Goal: Check status: Check status

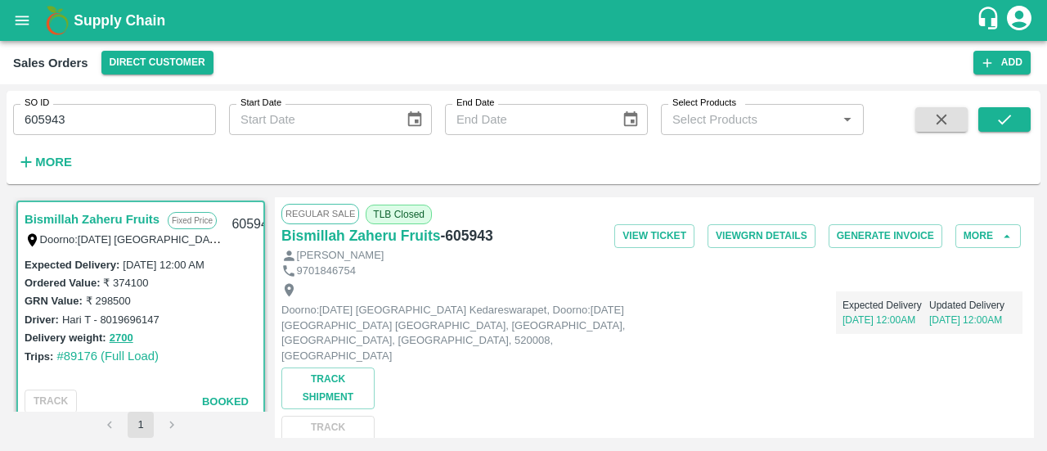
scroll to position [3, 0]
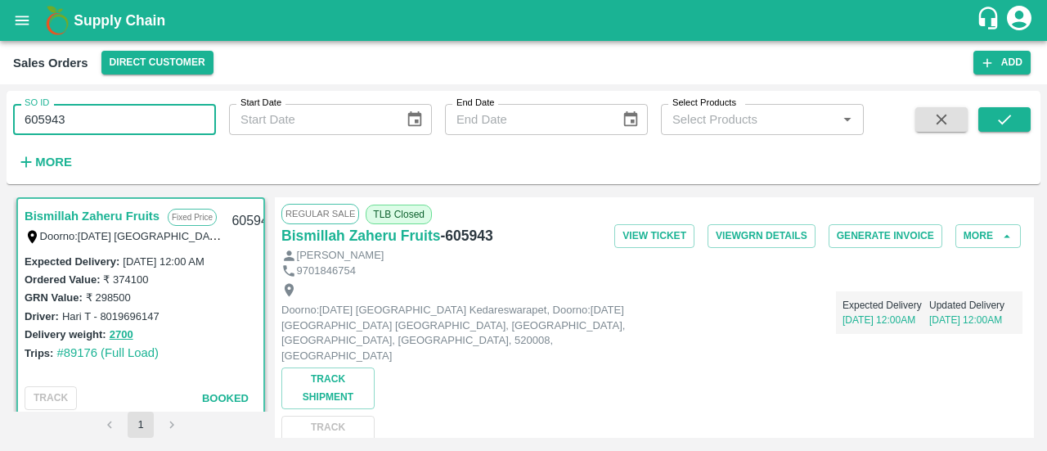
click at [88, 119] on input "605943" at bounding box center [114, 119] width 203 height 31
type input "6"
paste input "text"
type input "605943"
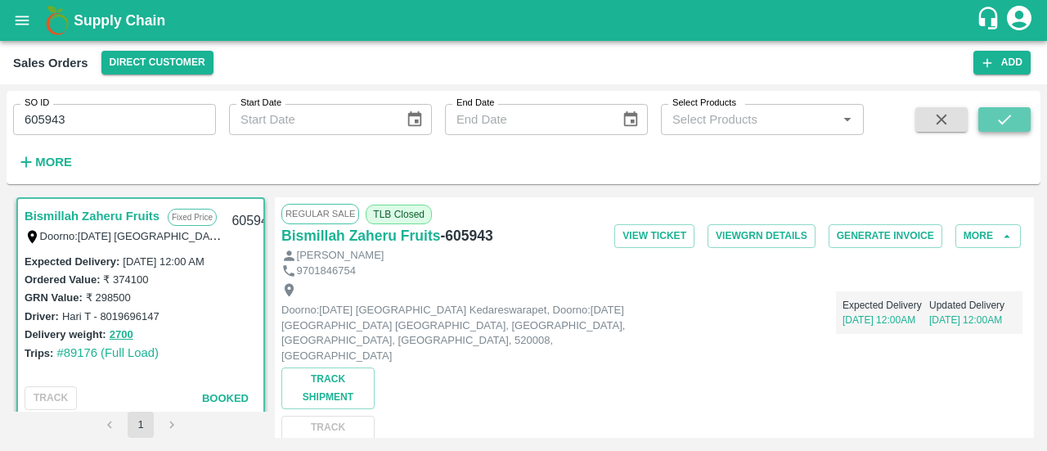
click at [995, 123] on icon "submit" at bounding box center [1004, 119] width 18 height 18
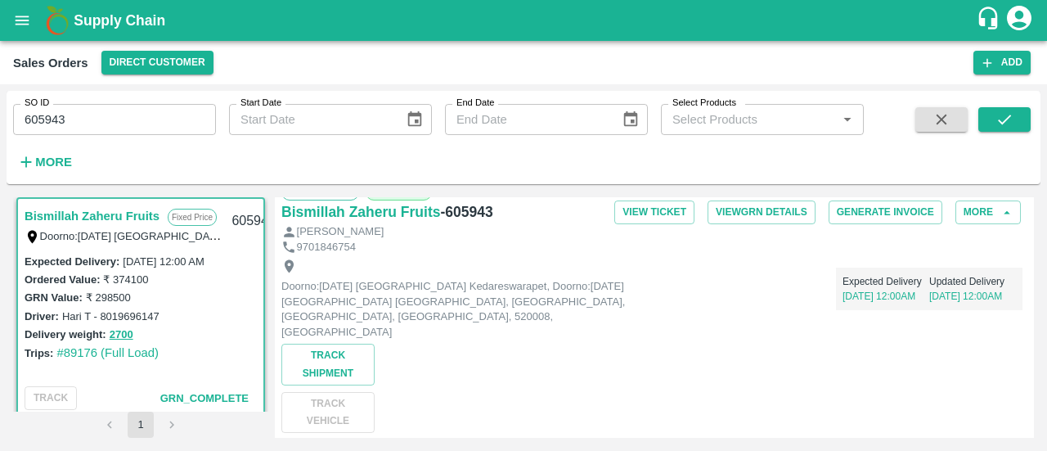
scroll to position [25, 0]
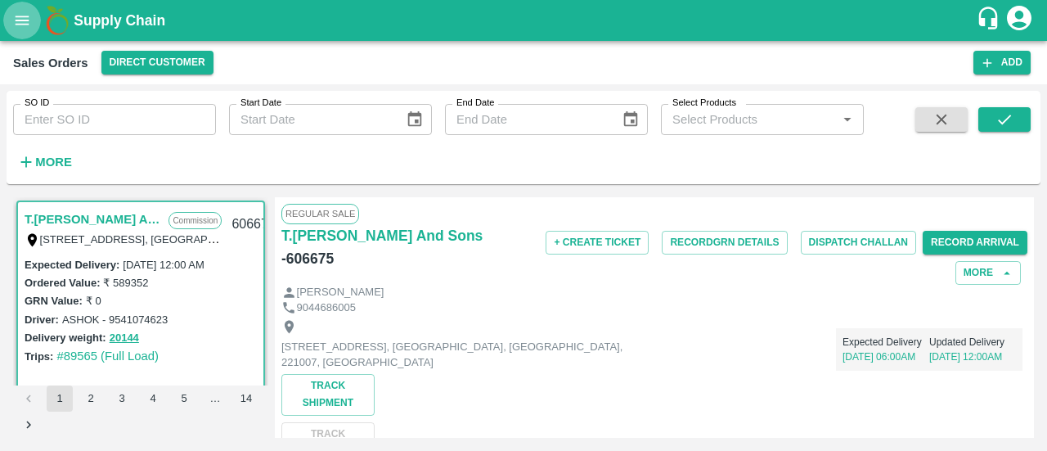
click at [24, 16] on icon "open drawer" at bounding box center [23, 20] width 14 height 9
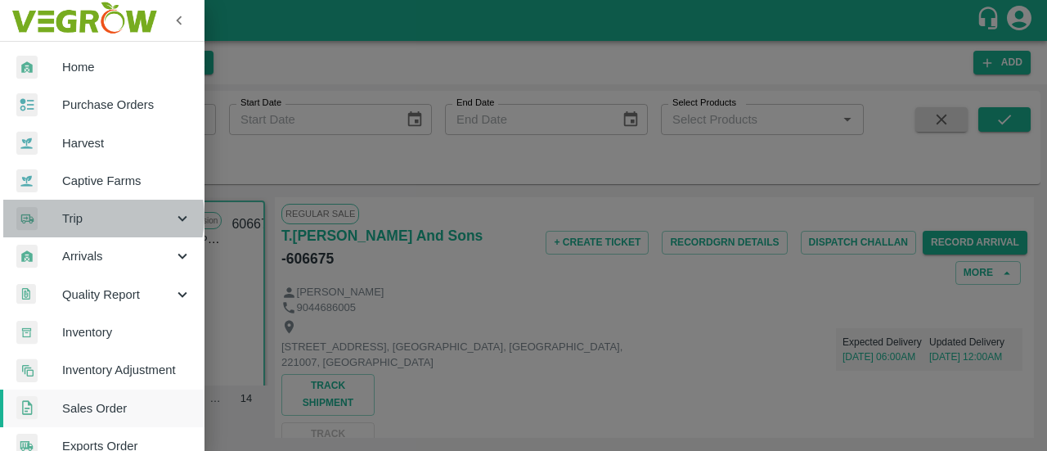
click at [101, 217] on span "Trip" at bounding box center [117, 218] width 111 height 18
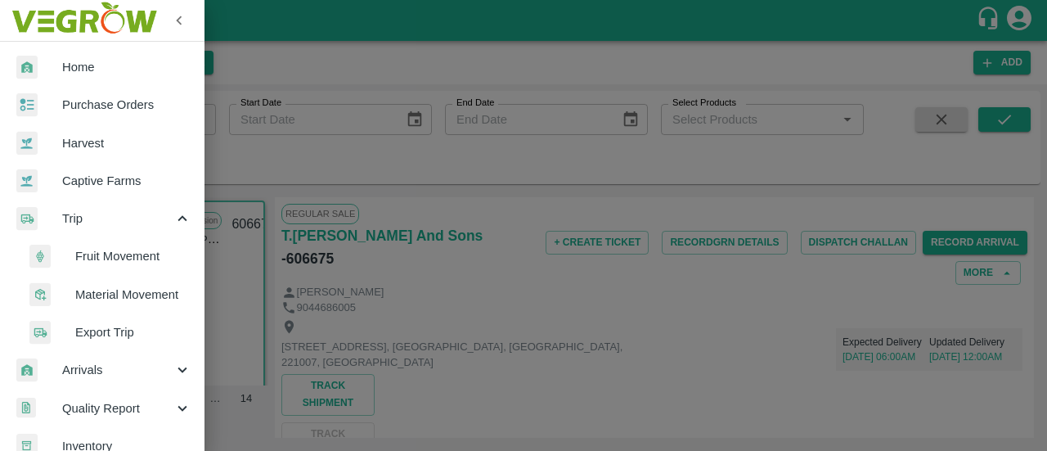
click at [106, 251] on span "Fruit Movement" at bounding box center [133, 256] width 116 height 18
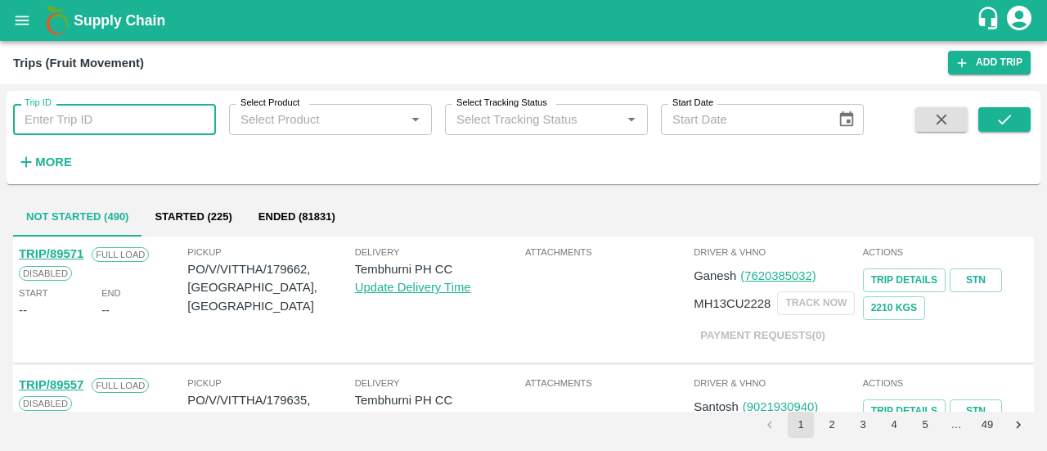
click at [116, 119] on input "Trip ID" at bounding box center [114, 119] width 203 height 31
type input "89176"
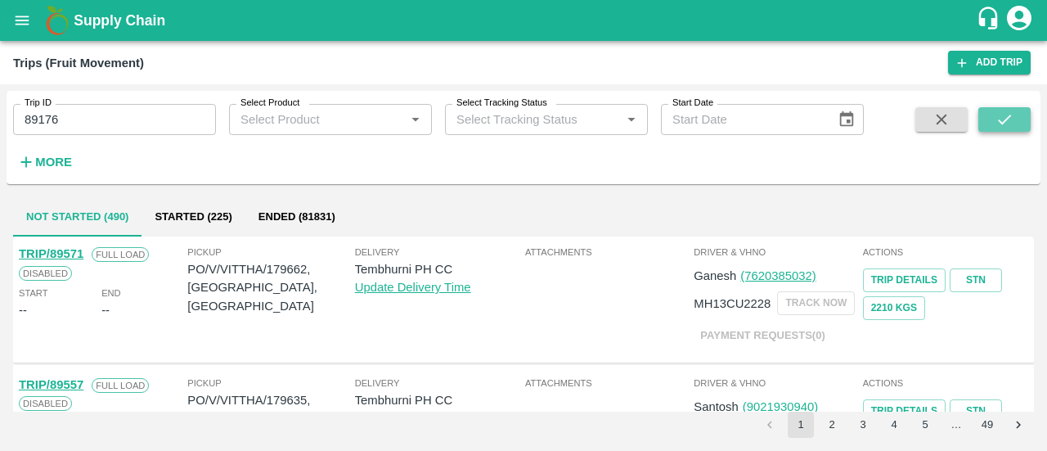
click at [985, 123] on button "submit" at bounding box center [1004, 119] width 52 height 25
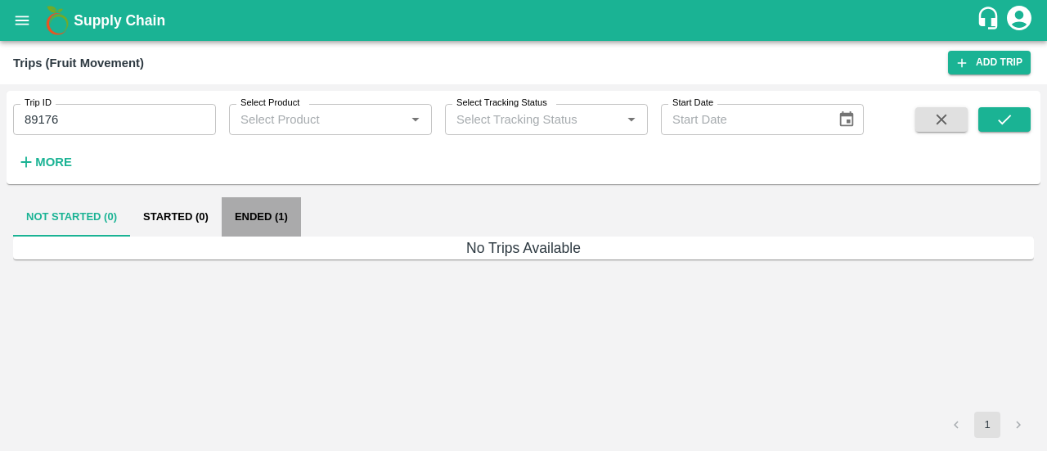
click at [258, 213] on button "Ended (1)" at bounding box center [261, 216] width 79 height 39
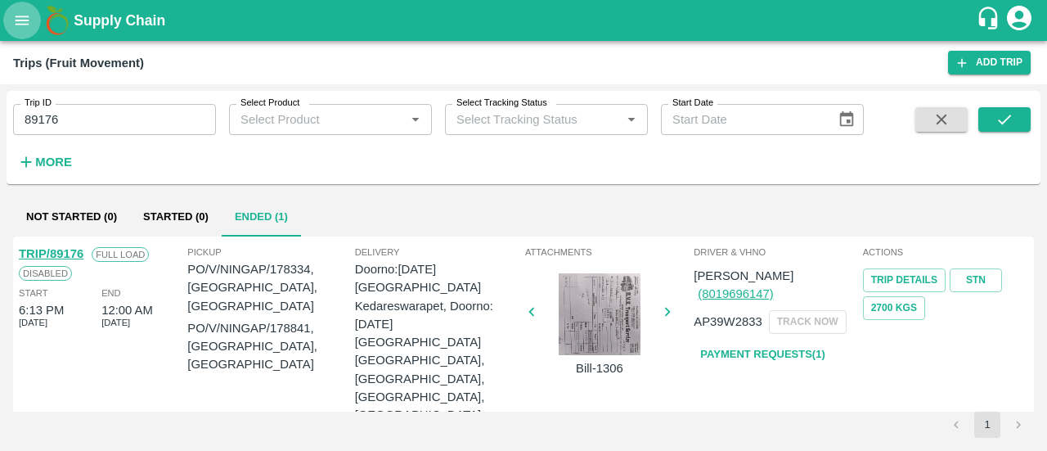
click at [20, 14] on icon "open drawer" at bounding box center [22, 20] width 18 height 18
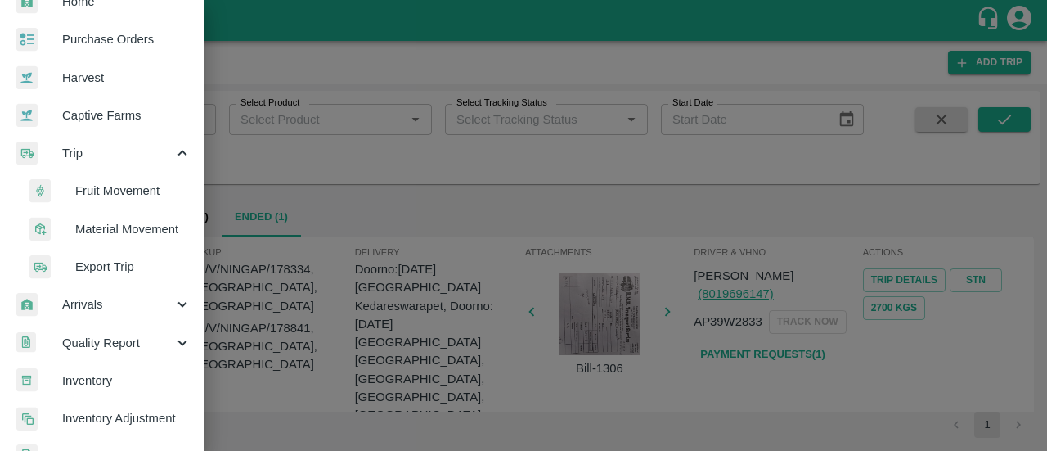
scroll to position [70, 0]
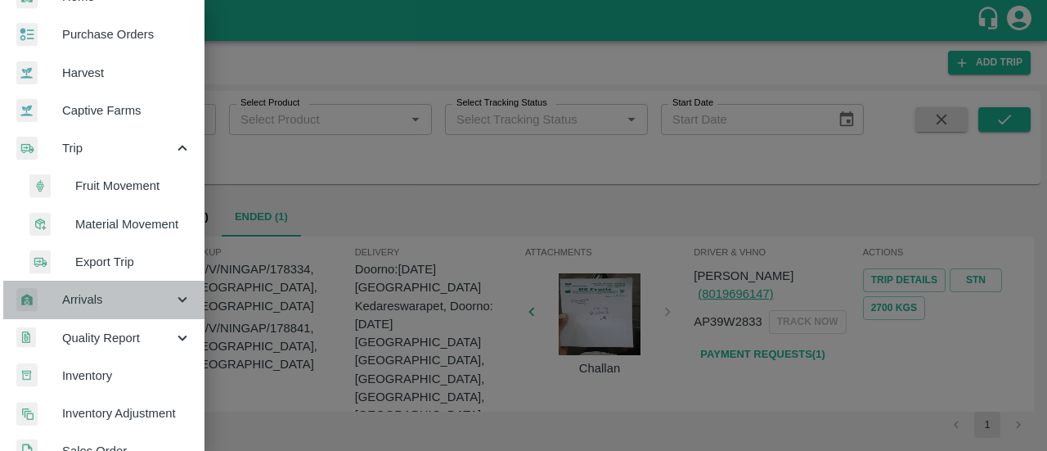
click at [109, 290] on span "Arrivals" at bounding box center [117, 299] width 111 height 18
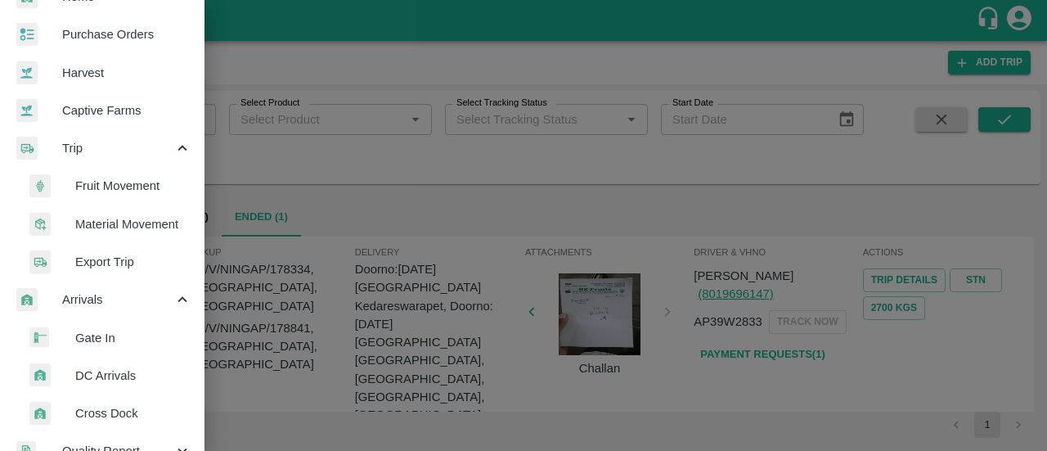
click at [110, 374] on span "DC Arrivals" at bounding box center [133, 375] width 116 height 18
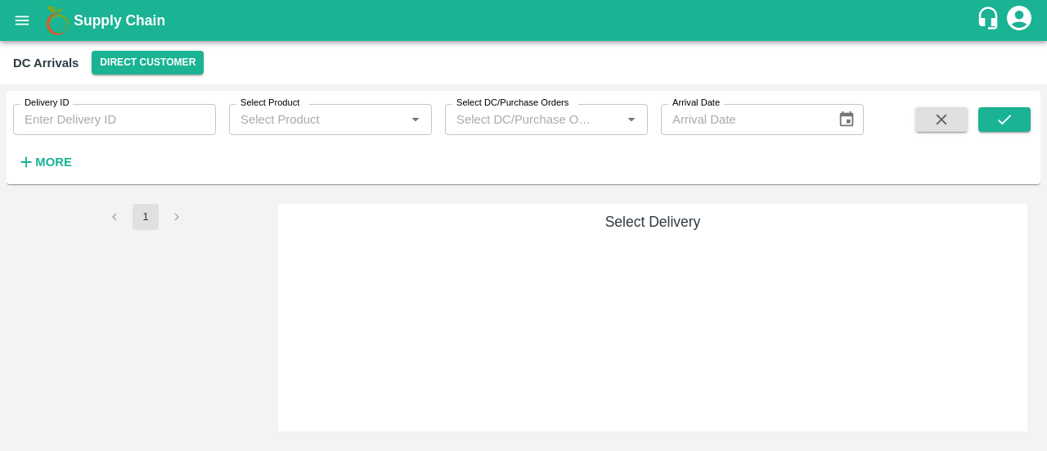
click at [69, 163] on strong "More" at bounding box center [53, 161] width 37 height 13
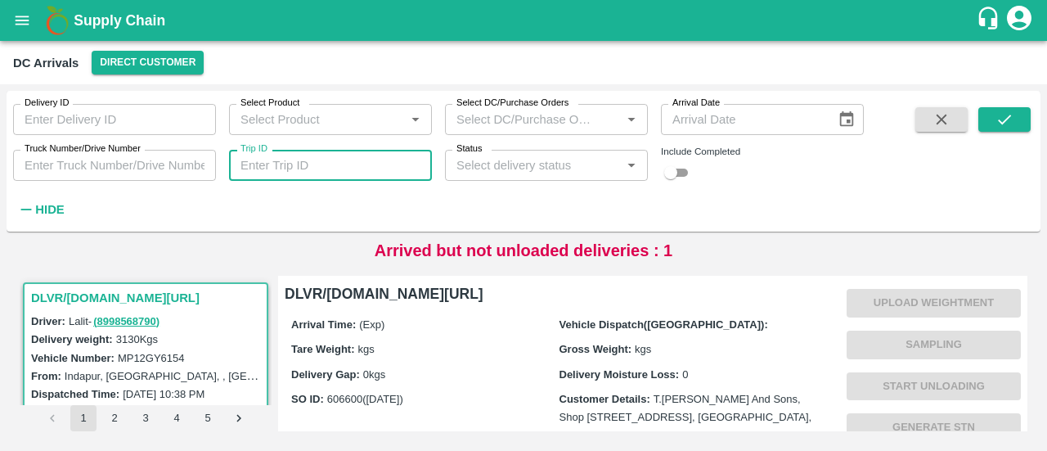
click at [317, 179] on input "Trip ID" at bounding box center [330, 165] width 203 height 31
paste input "605943"
type input "605943"
click at [672, 173] on input "checkbox" at bounding box center [670, 173] width 59 height 20
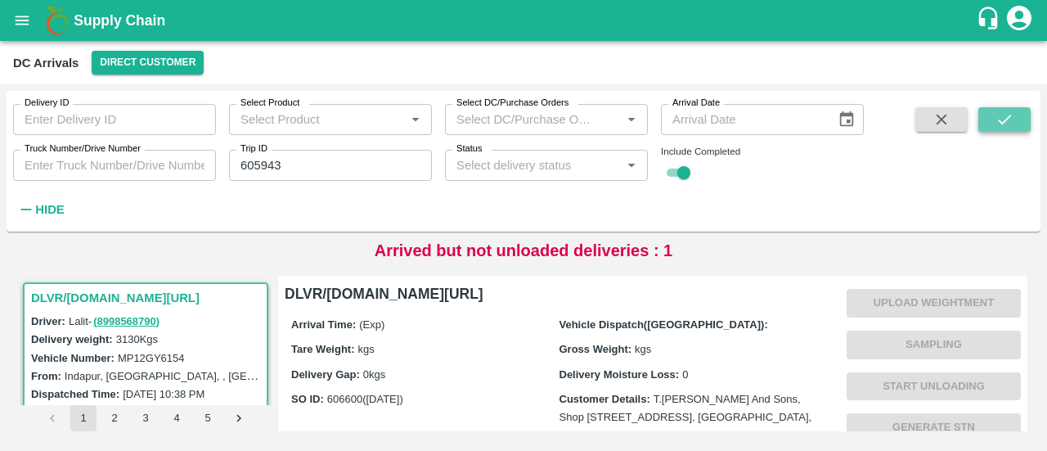
click at [1004, 119] on icon "submit" at bounding box center [1004, 119] width 18 height 18
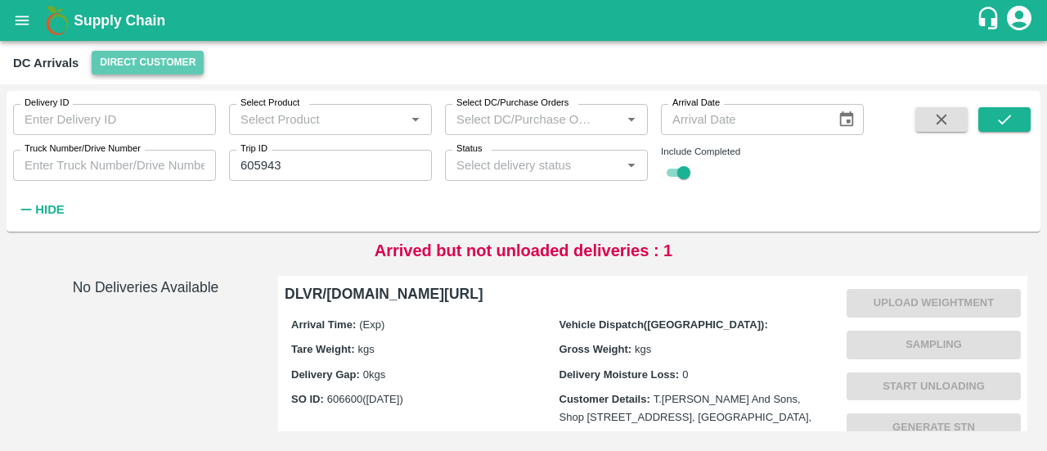
click at [182, 70] on button "Direct Customer" at bounding box center [148, 63] width 112 height 24
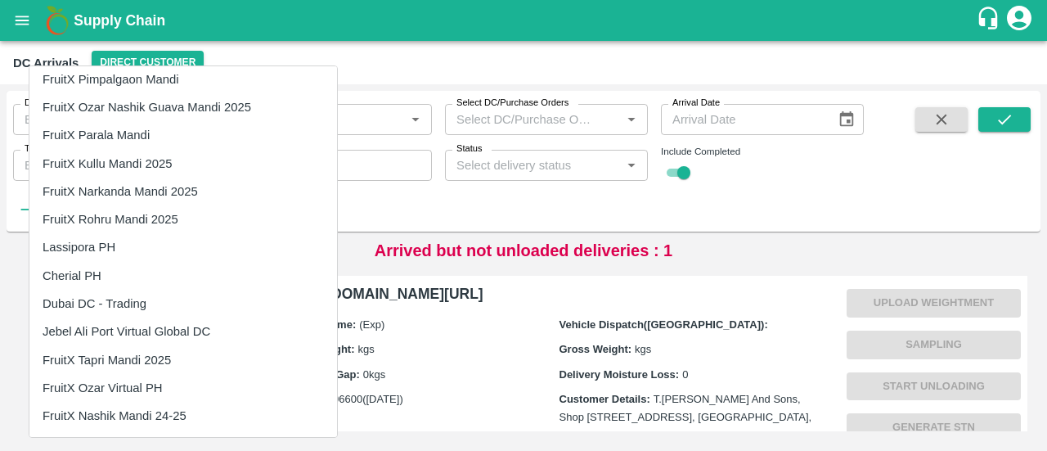
scroll to position [903, 0]
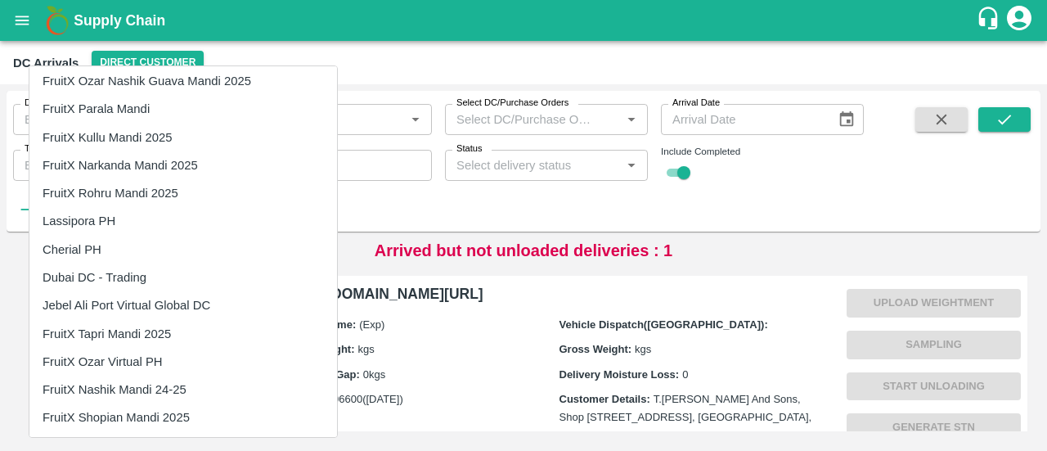
click at [583, 315] on div at bounding box center [523, 225] width 1047 height 451
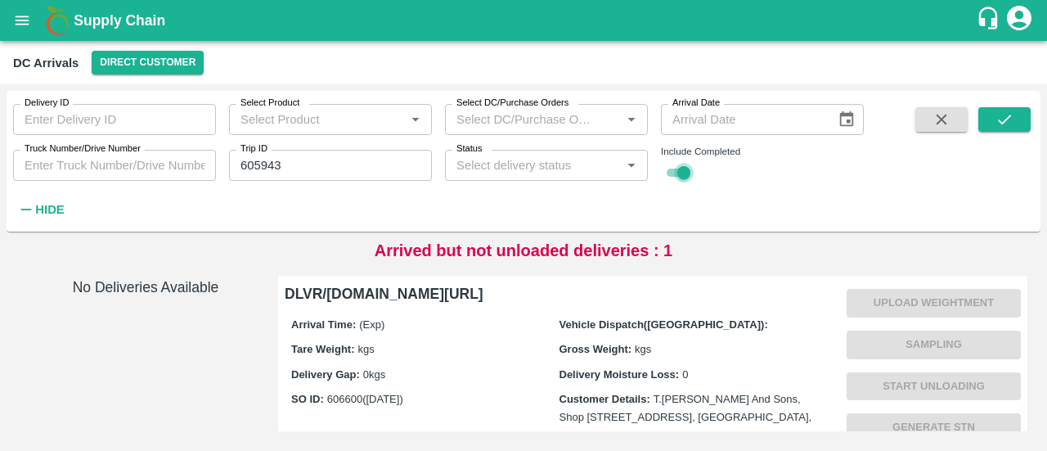
click at [678, 171] on input "checkbox" at bounding box center [683, 173] width 59 height 20
checkbox input "false"
click at [302, 157] on input "605943" at bounding box center [330, 165] width 203 height 31
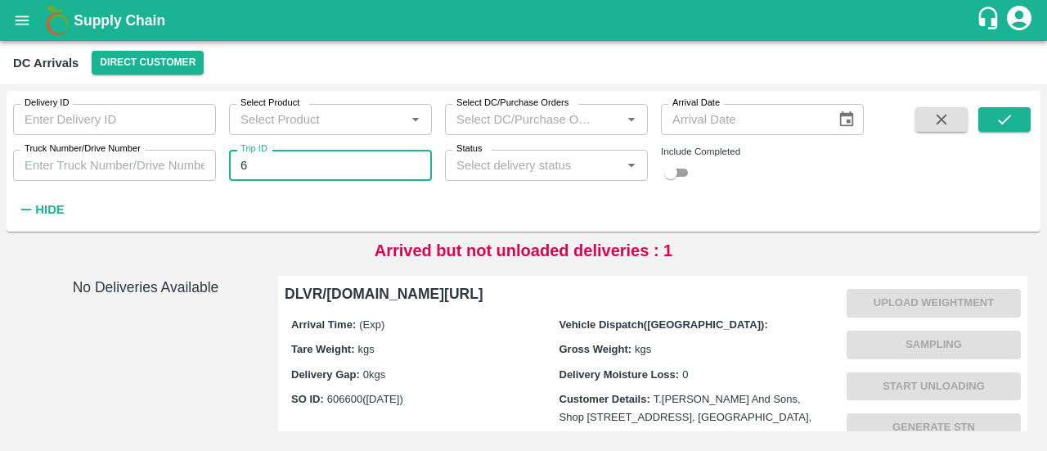
type input "6"
type input "89176"
click at [685, 172] on input "checkbox" at bounding box center [670, 173] width 59 height 20
checkbox input "true"
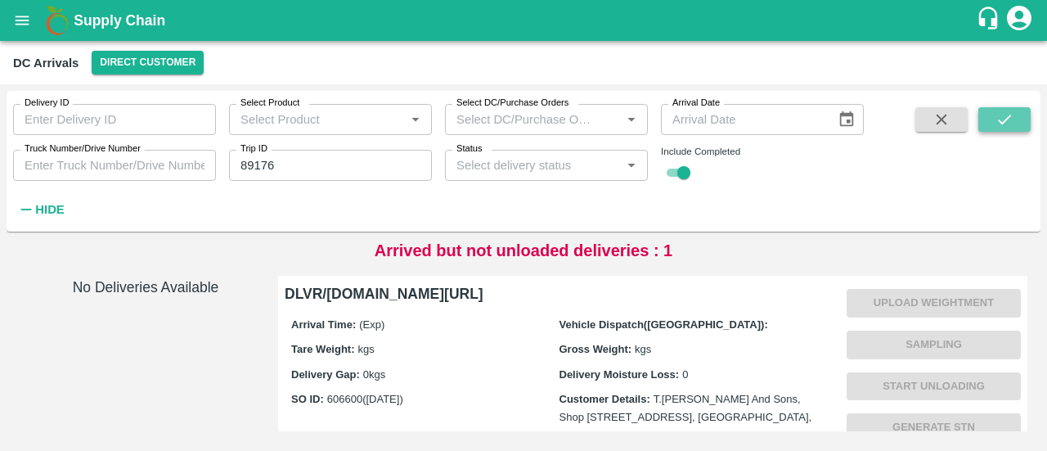
click at [1002, 127] on icon "submit" at bounding box center [1004, 119] width 18 height 18
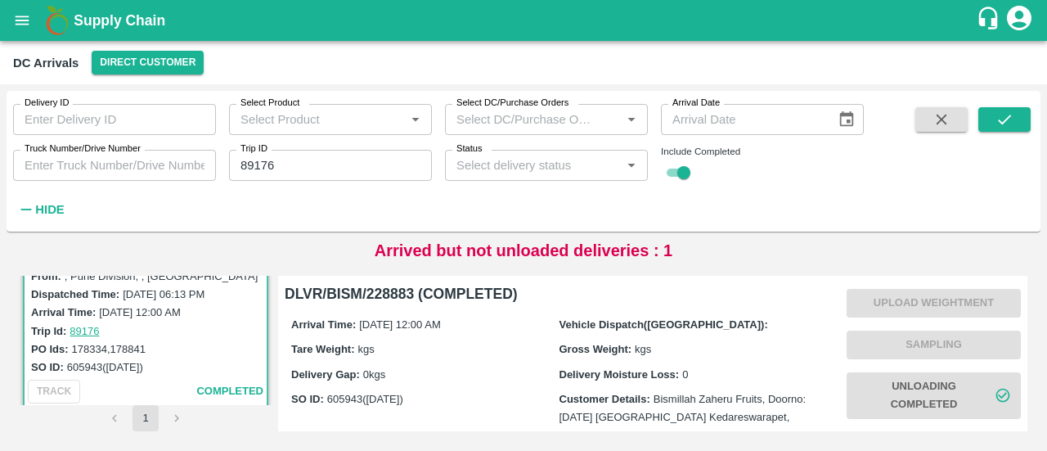
scroll to position [108, 0]
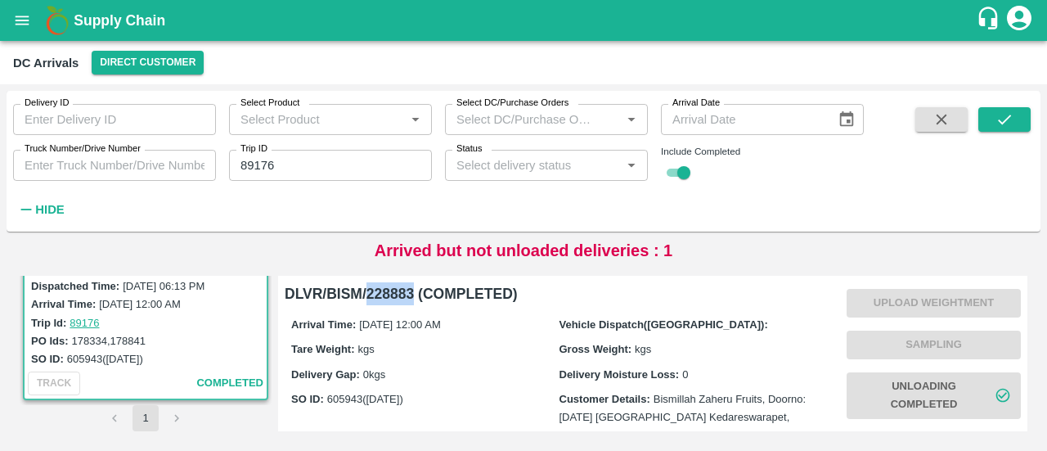
drag, startPoint x: 414, startPoint y: 290, endPoint x: 367, endPoint y: 294, distance: 46.7
click at [367, 294] on h6 "DLVR/BISM/228883 (COMPLETED)" at bounding box center [559, 293] width 549 height 23
copy h6 "228883"
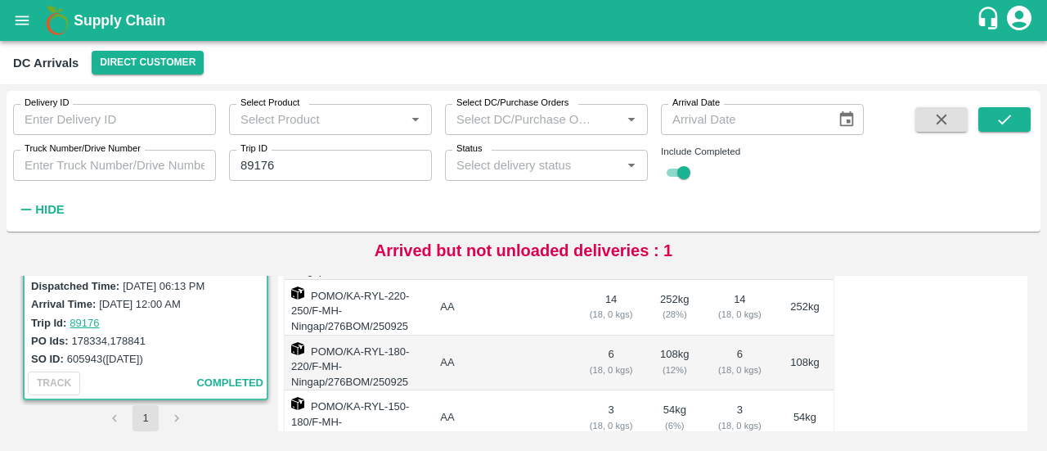
scroll to position [0, 0]
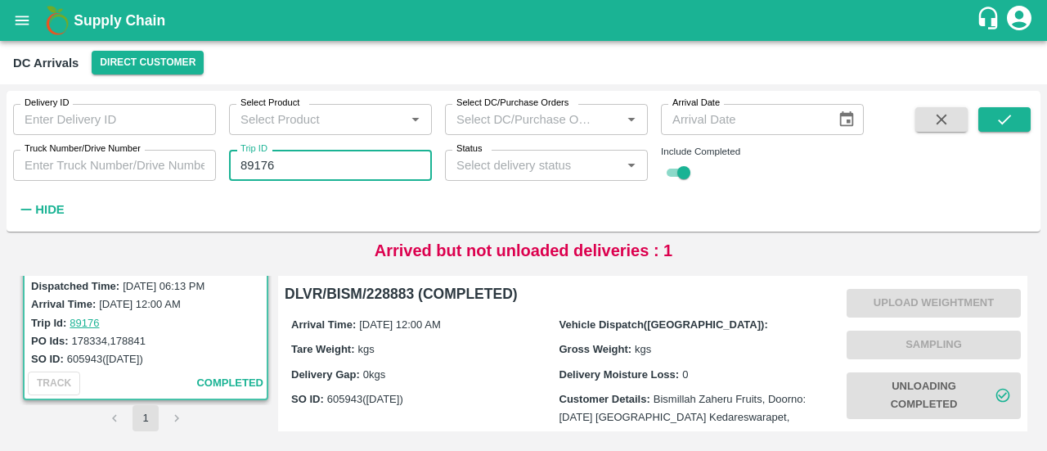
drag, startPoint x: 300, startPoint y: 174, endPoint x: 229, endPoint y: 176, distance: 71.2
click at [229, 176] on input "89176" at bounding box center [330, 165] width 203 height 31
